Goal: Navigation & Orientation: Find specific page/section

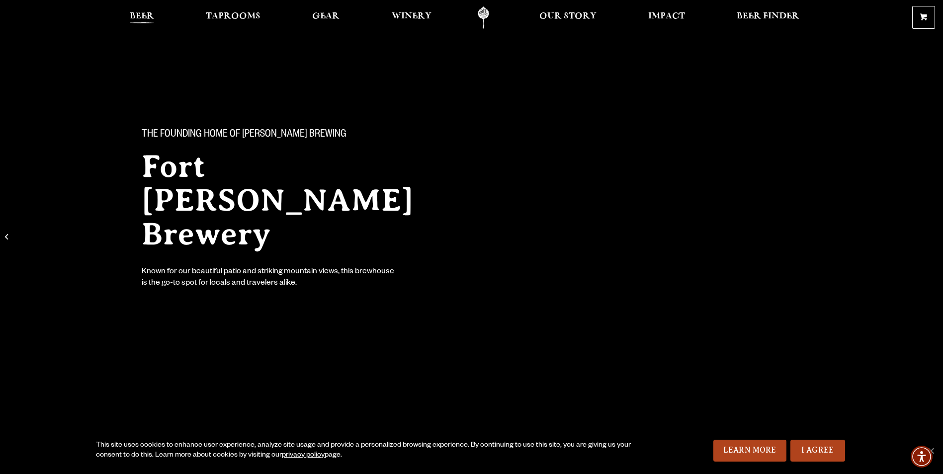
click at [136, 14] on span "Beer" at bounding box center [142, 16] width 24 height 8
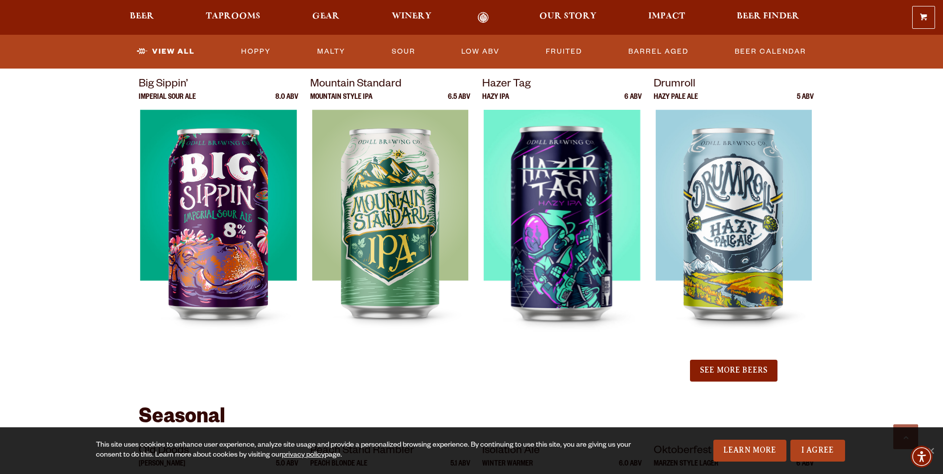
scroll to position [846, 0]
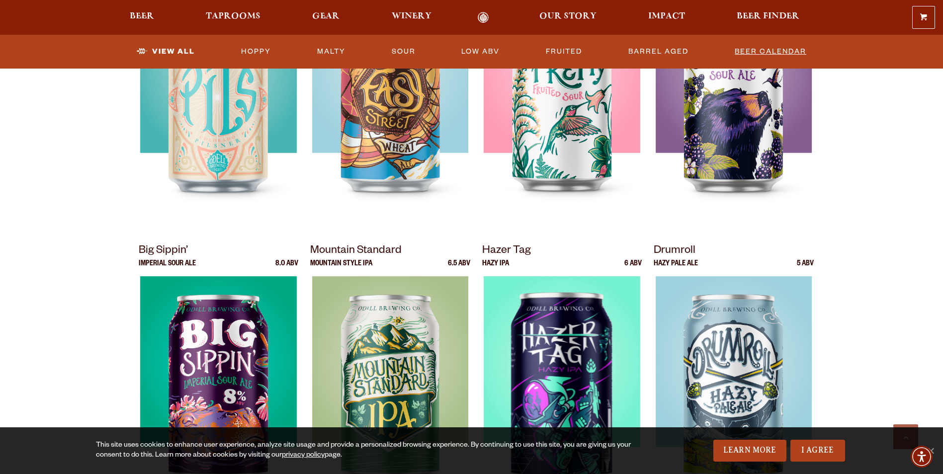
click at [773, 49] on link "Beer Calendar" at bounding box center [771, 51] width 80 height 23
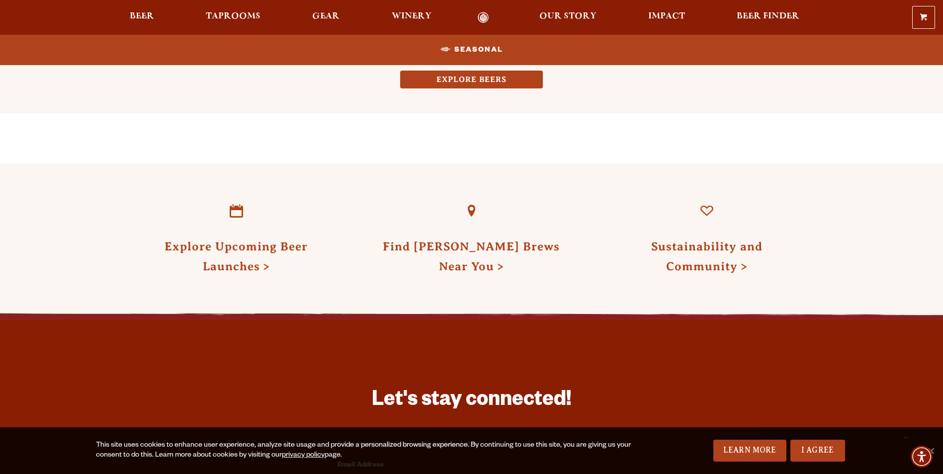
scroll to position [995, 0]
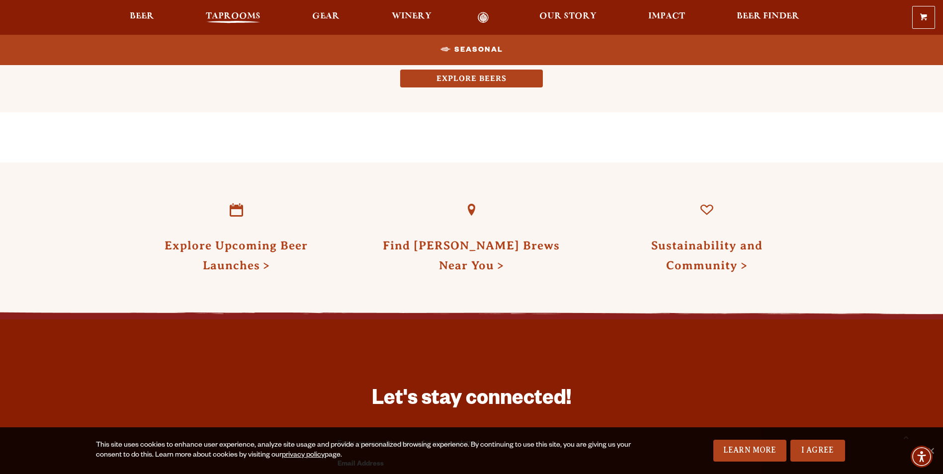
click at [232, 17] on span "Taprooms" at bounding box center [233, 16] width 55 height 8
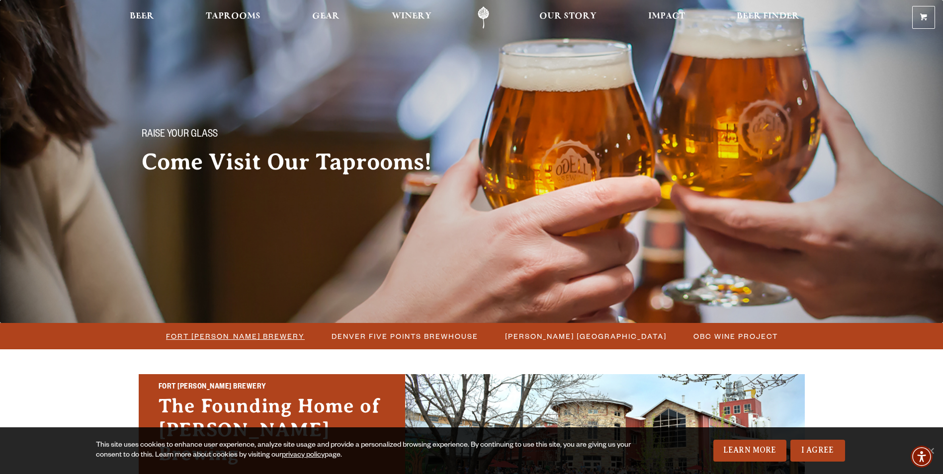
click at [240, 335] on span "Fort [PERSON_NAME] Brewery" at bounding box center [235, 336] width 139 height 14
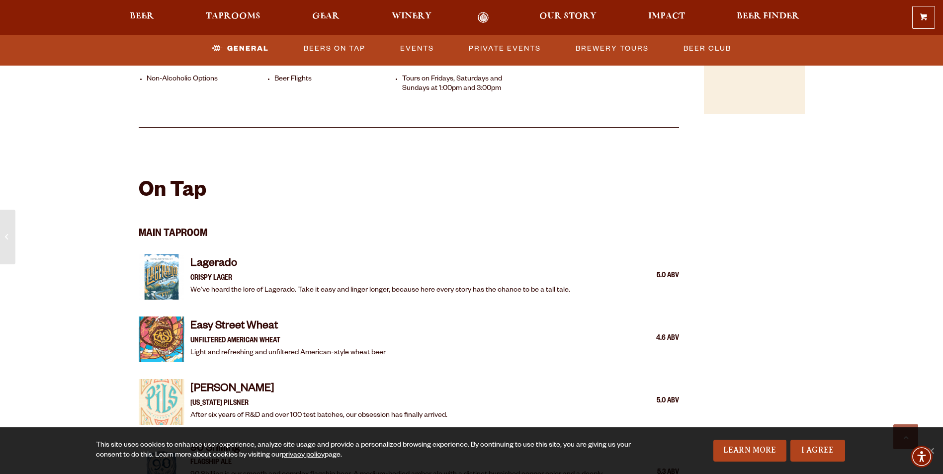
scroll to position [945, 0]
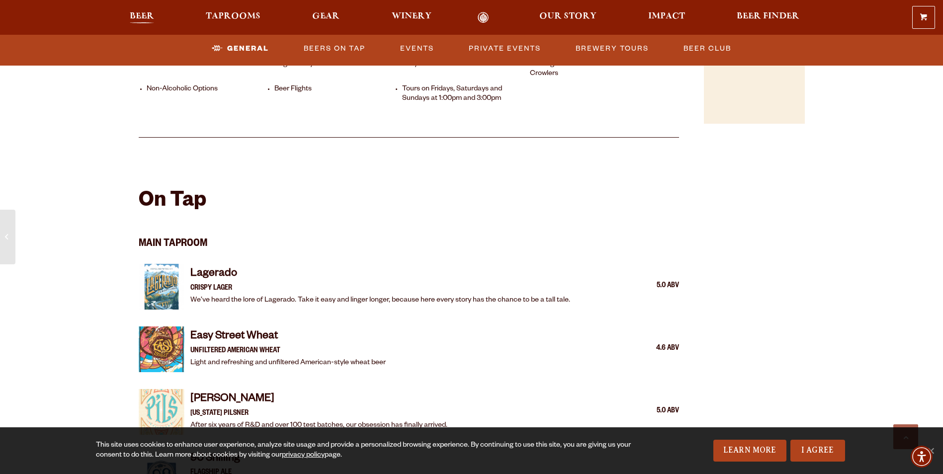
click at [142, 12] on span "Beer" at bounding box center [142, 16] width 24 height 8
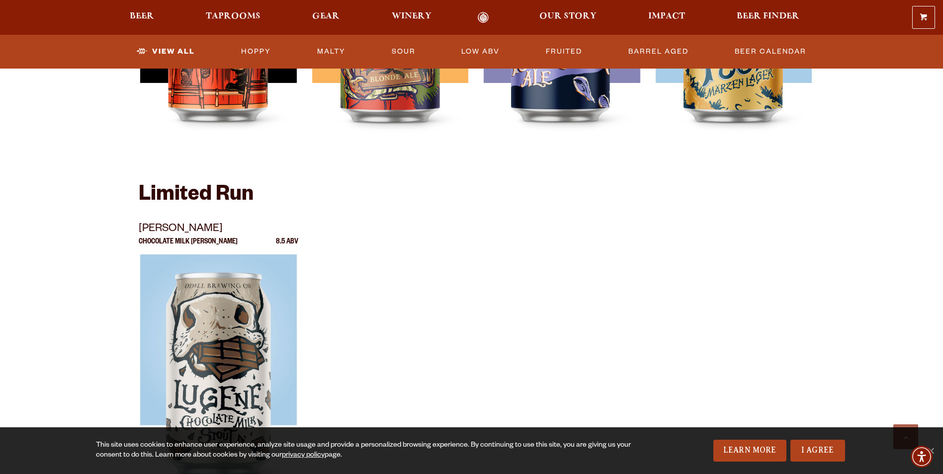
scroll to position [1641, 0]
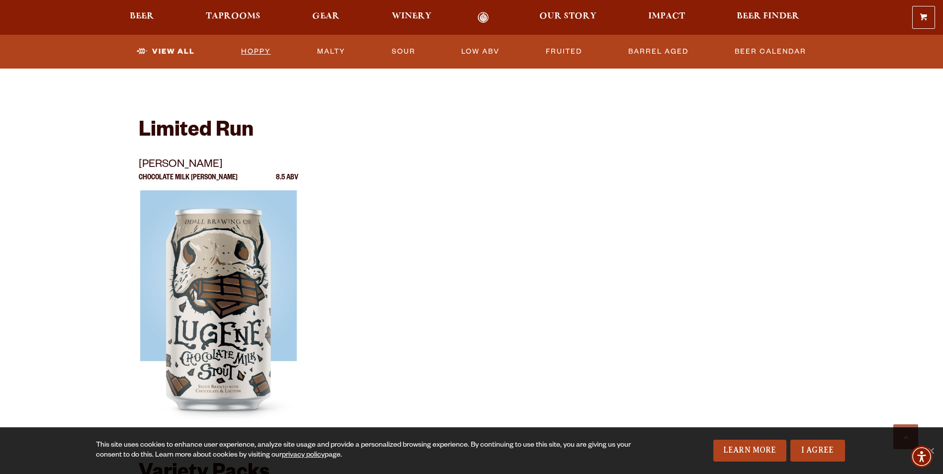
click at [253, 49] on link "Hoppy" at bounding box center [256, 51] width 38 height 23
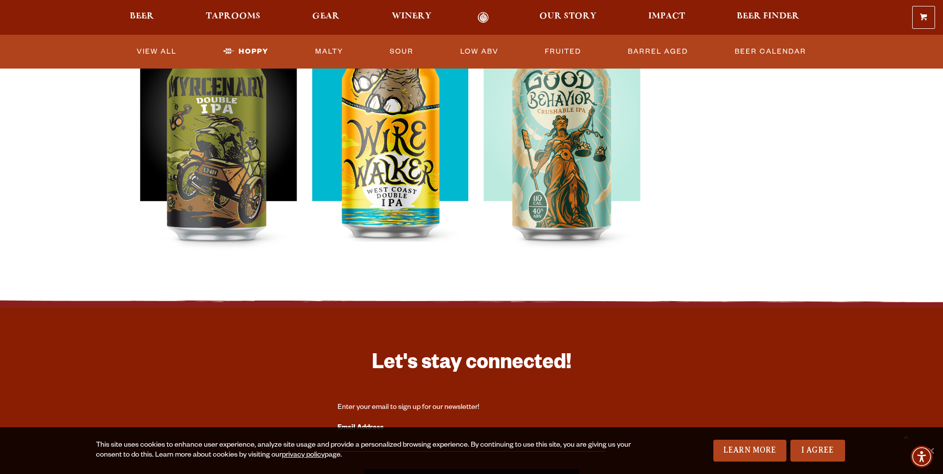
scroll to position [895, 0]
